Goal: Transaction & Acquisition: Subscribe to service/newsletter

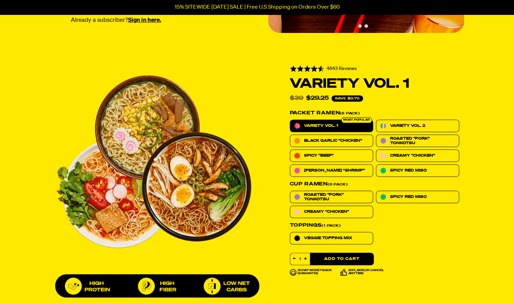
scroll to position [207, 0]
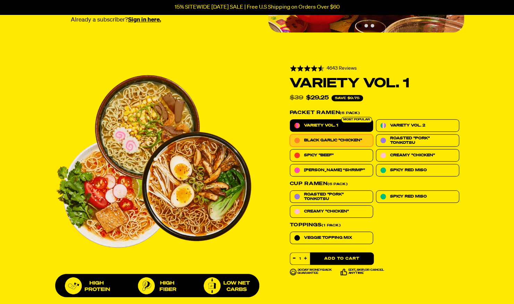
click at [329, 140] on span "Black Garlic "Chicken"" at bounding box center [333, 140] width 58 height 5
click at [290, 135] on input "Black Garlic "Chicken"" at bounding box center [290, 134] width 0 height 0
radio input "true"
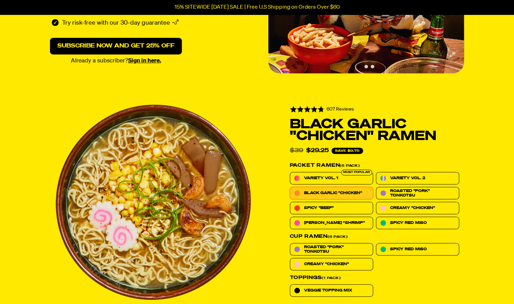
scroll to position [168, 0]
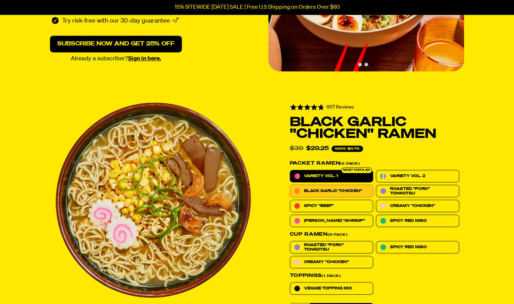
click at [333, 174] on span "Variety Vol. 1" at bounding box center [321, 176] width 34 height 5
click at [290, 170] on input "Variety Vol. 1" at bounding box center [290, 170] width 0 height 0
radio input "true"
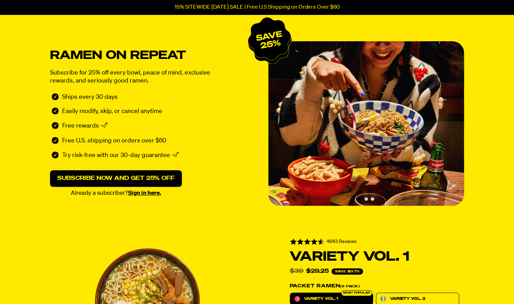
scroll to position [34, 0]
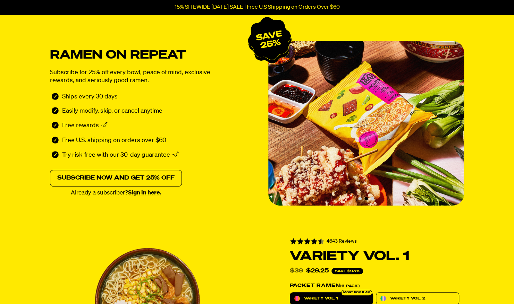
click at [118, 178] on link "Subscribe now and get 25% off" at bounding box center [116, 178] width 132 height 17
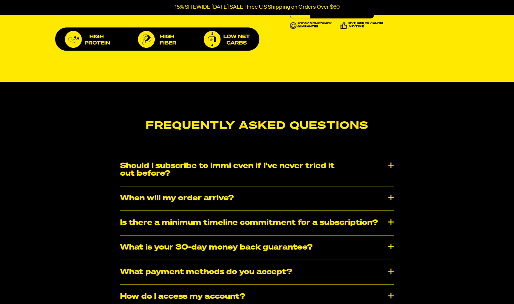
scroll to position [452, 0]
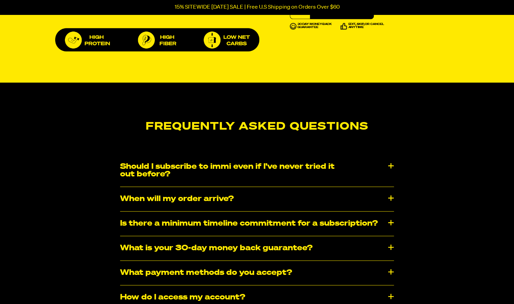
click at [347, 174] on div "Should I subscribe to immi even if I've never tried it out before?" at bounding box center [257, 171] width 274 height 32
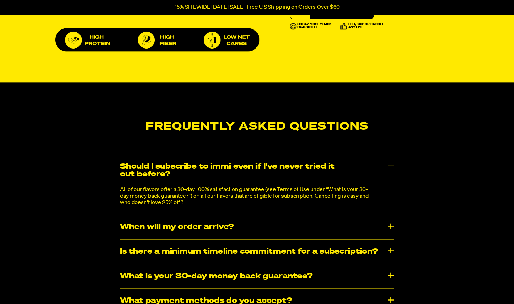
drag, startPoint x: 388, startPoint y: 167, endPoint x: 348, endPoint y: 169, distance: 39.6
drag, startPoint x: 348, startPoint y: 169, endPoint x: 345, endPoint y: 157, distance: 12.1
click at [345, 157] on div "Should I subscribe to immi even if I've never tried it out before?" at bounding box center [257, 171] width 274 height 32
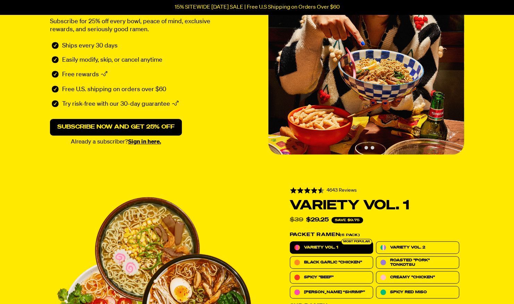
scroll to position [0, 0]
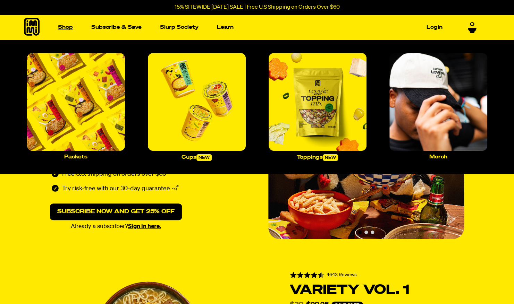
click at [69, 25] on link "Shop" at bounding box center [65, 27] width 20 height 11
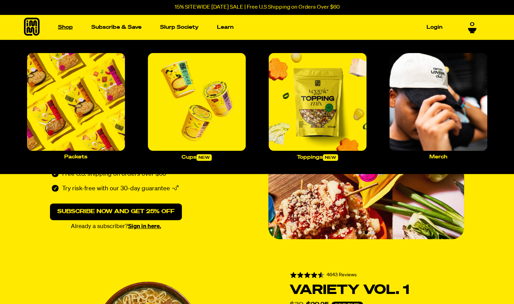
click at [69, 25] on link "Shop" at bounding box center [65, 27] width 20 height 11
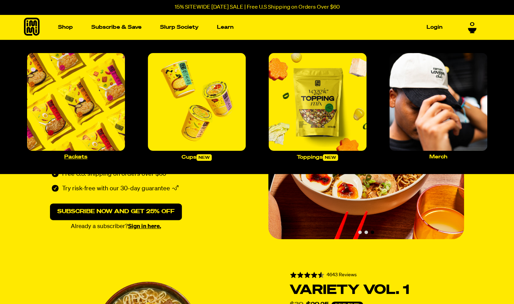
click at [81, 129] on img "Main navigation" at bounding box center [76, 102] width 98 height 98
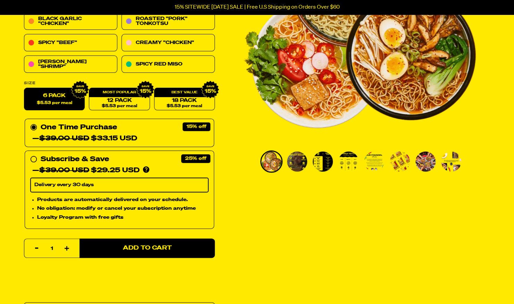
scroll to position [138, 0]
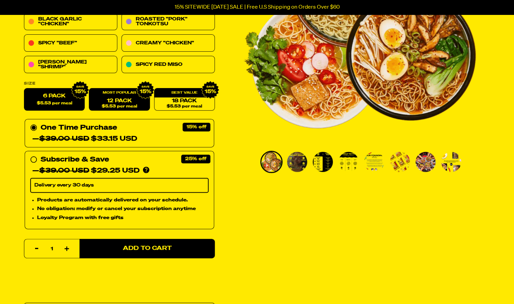
click at [118, 97] on link "12 Pack $5.53 per meal" at bounding box center [119, 99] width 61 height 23
radio input "false"
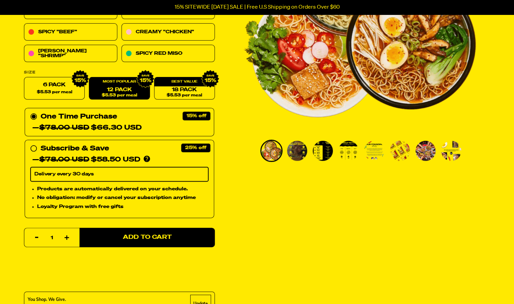
scroll to position [148, 0]
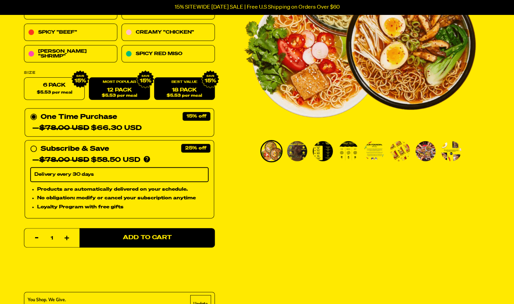
click at [186, 85] on div "18 Pack $5.53 per meal" at bounding box center [184, 89] width 61 height 23
click at [182, 96] on span "$5.53 per meal" at bounding box center [183, 96] width 35 height 5
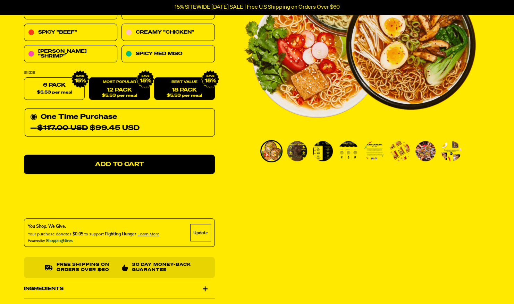
click at [128, 87] on link "12 Pack $5.53 per meal" at bounding box center [119, 89] width 61 height 23
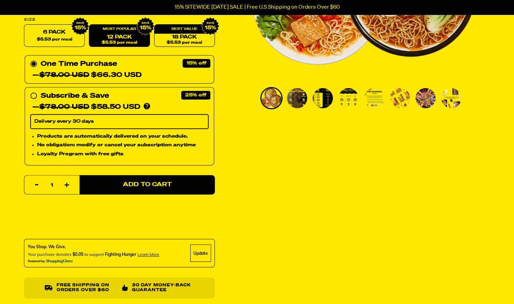
scroll to position [202, 0]
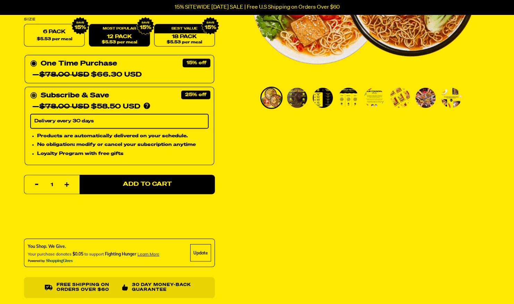
click at [33, 97] on circle at bounding box center [34, 96] width 4 height 4
click at [33, 90] on input "Subscribe & Save 25% — $78.00 USD $58.50 USD You'll receive your selected flavo…" at bounding box center [32, 90] width 5 height 0
